Goal: Book appointment/travel/reservation

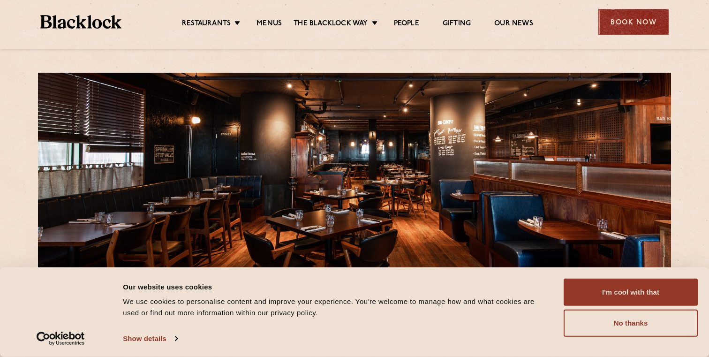
click at [632, 30] on div "Book Now" at bounding box center [634, 22] width 70 height 26
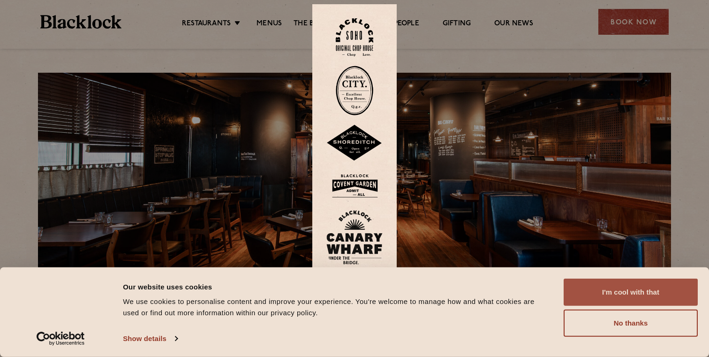
click at [637, 291] on button "I'm cool with that" at bounding box center [631, 292] width 134 height 27
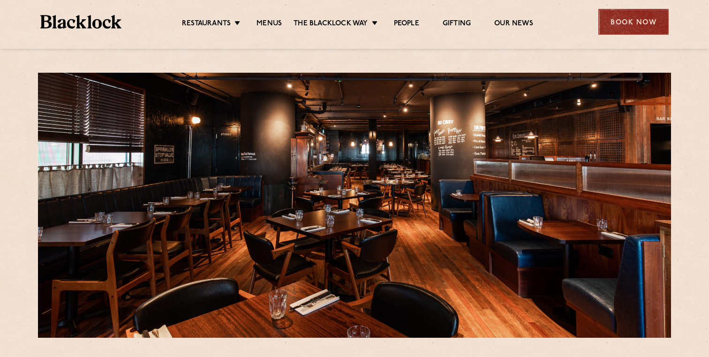
click at [626, 32] on div "Book Now" at bounding box center [634, 22] width 70 height 26
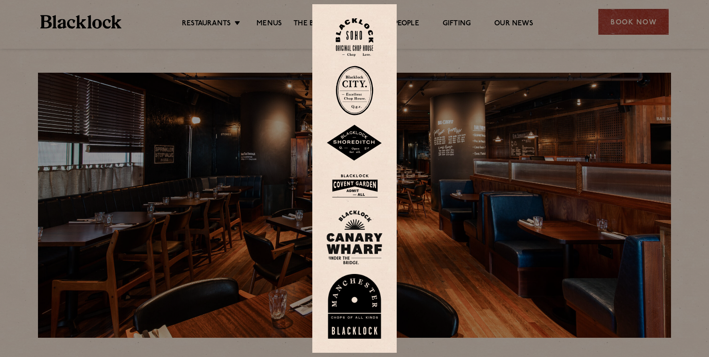
click at [346, 239] on img at bounding box center [354, 237] width 56 height 54
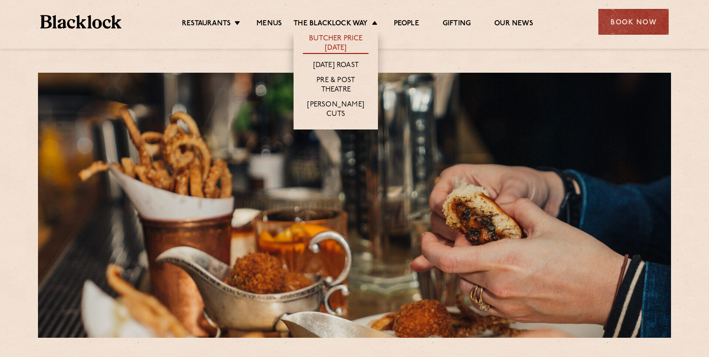
click at [330, 46] on link "Butcher Price [DATE]" at bounding box center [336, 44] width 66 height 20
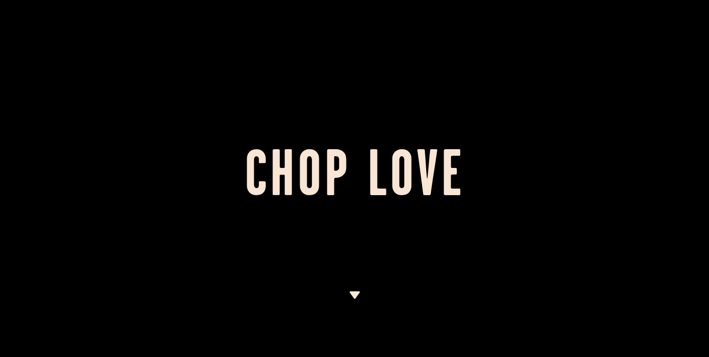
click at [357, 289] on div at bounding box center [354, 178] width 709 height 357
click at [356, 295] on img at bounding box center [355, 295] width 12 height 8
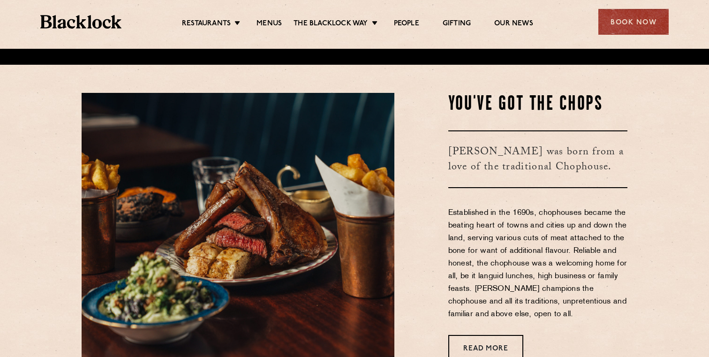
scroll to position [308, 0]
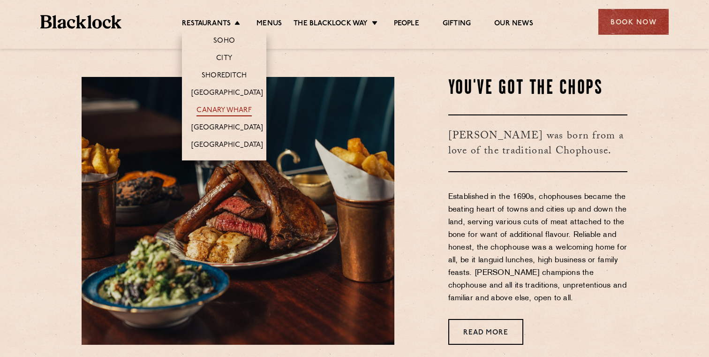
click at [225, 108] on link "Canary Wharf" at bounding box center [224, 111] width 55 height 10
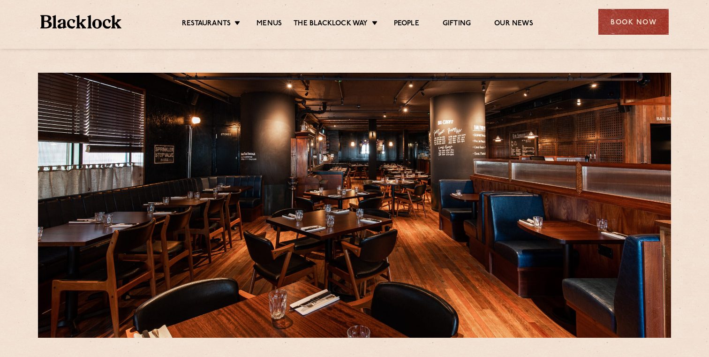
click at [266, 15] on ul "Restaurants Soho City Shoreditch Covent Garden Canary Wharf Manchester Birmingh…" at bounding box center [357, 22] width 472 height 15
click at [266, 23] on link "Menus" at bounding box center [269, 24] width 25 height 10
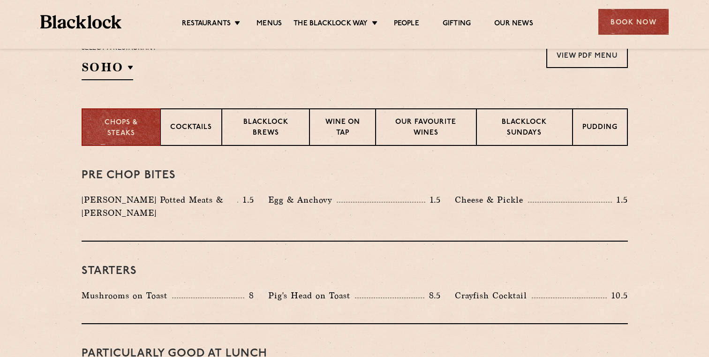
scroll to position [327, 0]
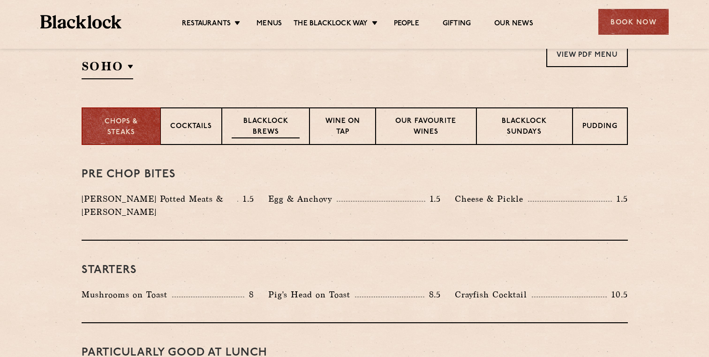
click at [277, 135] on p "Blacklock Brews" at bounding box center [266, 127] width 68 height 22
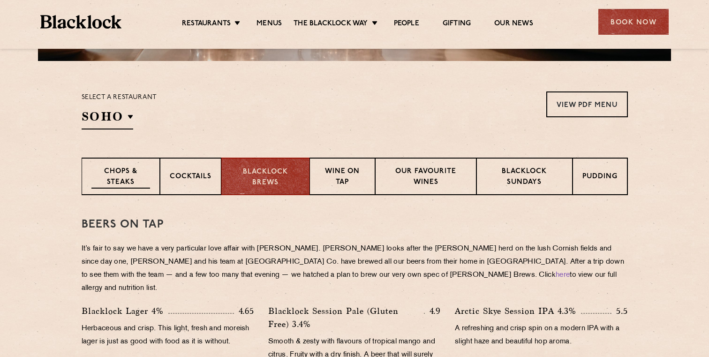
scroll to position [275, 0]
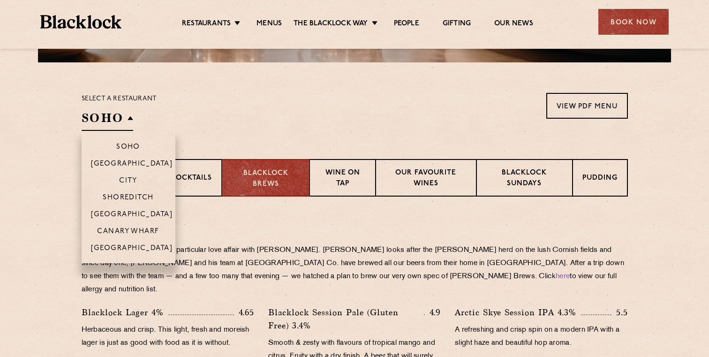
click at [95, 129] on h2 "SOHO" at bounding box center [108, 120] width 52 height 21
click at [113, 234] on p "Canary Wharf" at bounding box center [128, 232] width 62 height 9
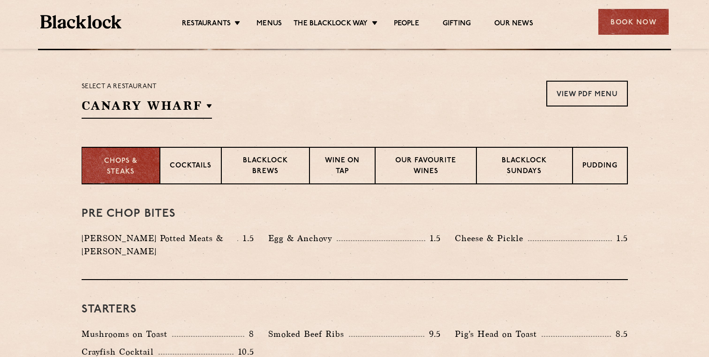
click at [106, 158] on p "Chops & Steaks" at bounding box center [120, 166] width 59 height 21
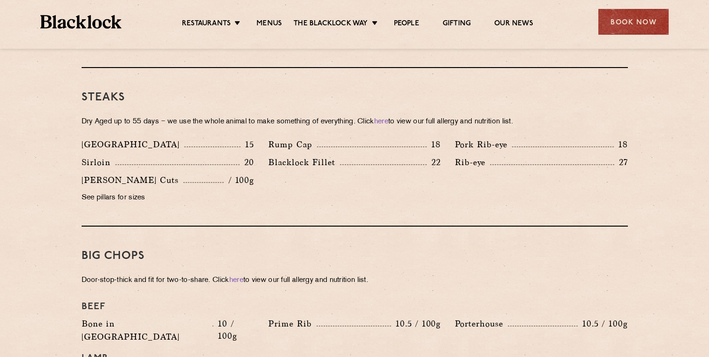
scroll to position [666, 0]
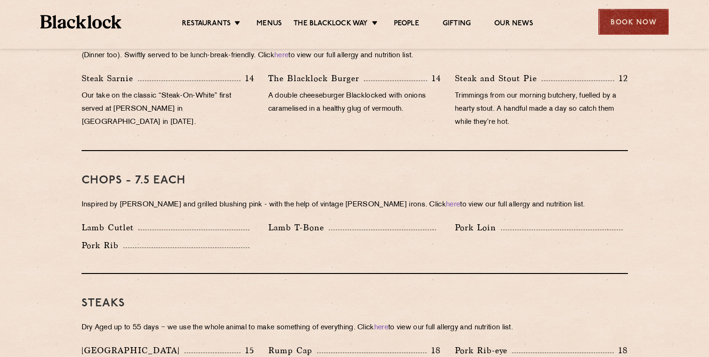
click at [608, 30] on div "Book Now" at bounding box center [634, 22] width 70 height 26
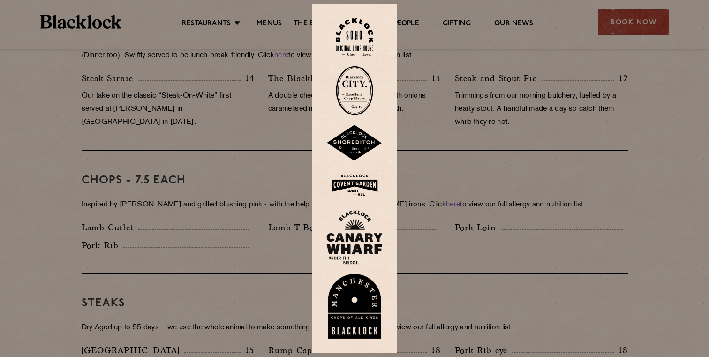
click at [351, 237] on img at bounding box center [354, 237] width 56 height 54
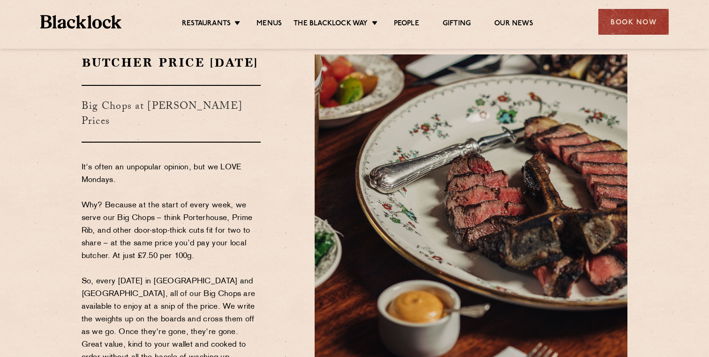
scroll to position [26, 0]
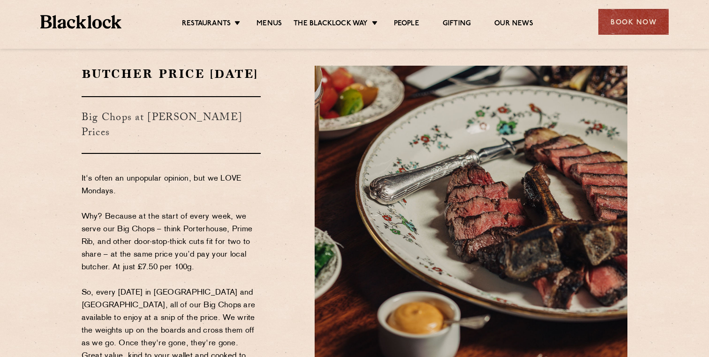
click at [262, 31] on div "Restaurants Soho City Shoreditch Covent Garden Canary Wharf Manchester Birmingh…" at bounding box center [354, 21] width 657 height 42
click at [270, 28] on link "Menus" at bounding box center [269, 24] width 25 height 10
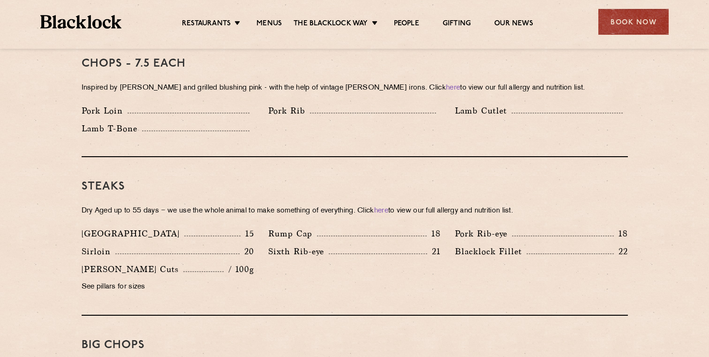
scroll to position [690, 0]
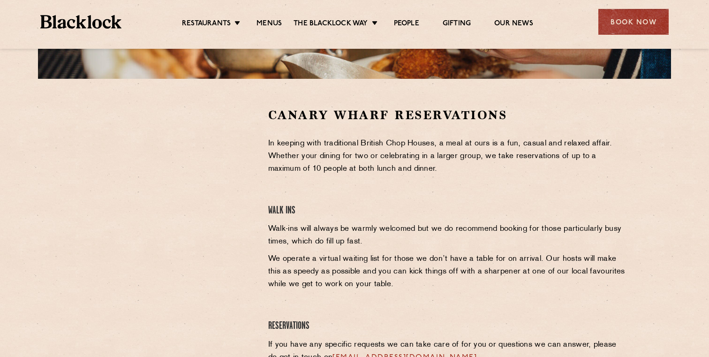
scroll to position [259, 0]
